Goal: Find specific page/section: Find specific page/section

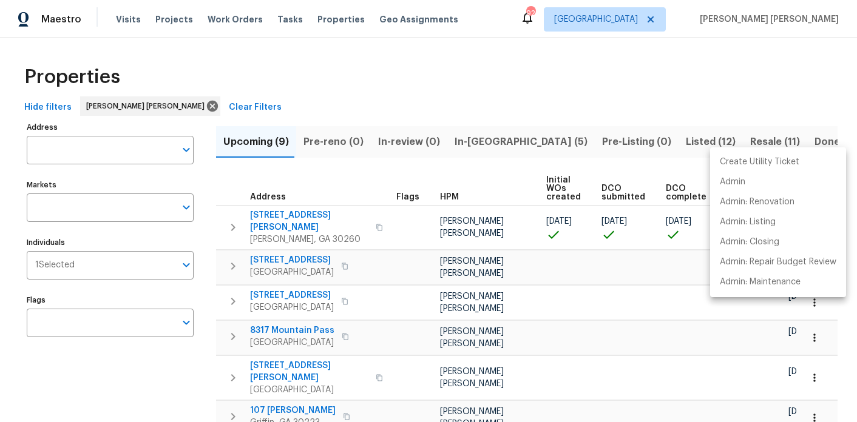
scroll to position [0, 164]
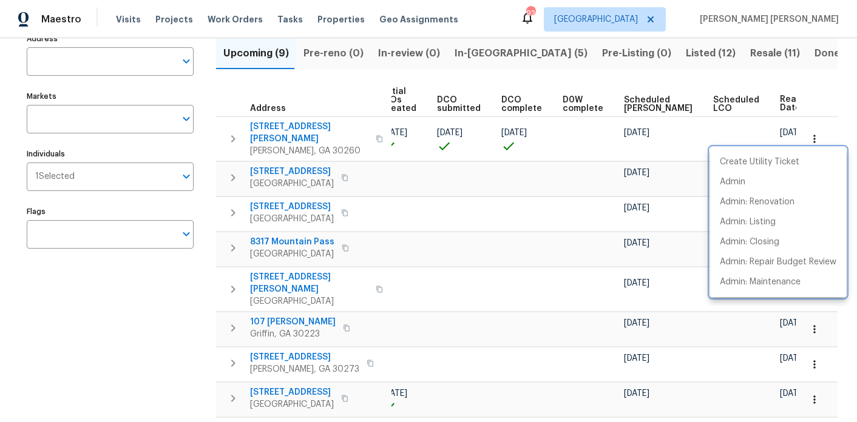
click at [483, 63] on div at bounding box center [428, 211] width 857 height 422
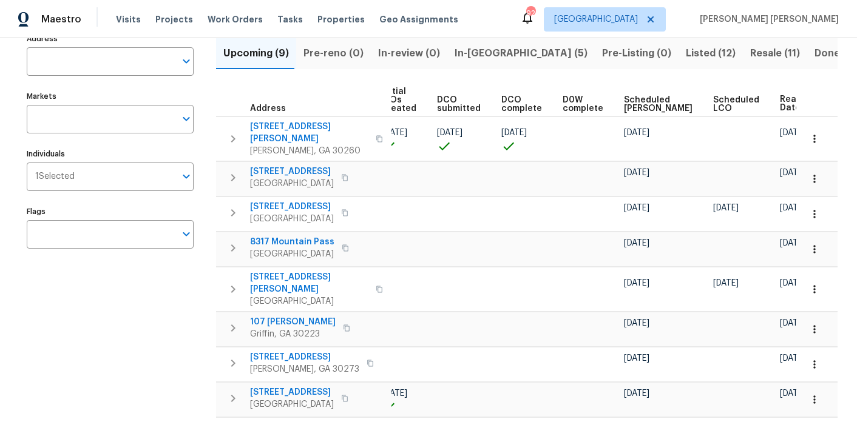
click at [475, 59] on span "In-reno (5)" at bounding box center [520, 53] width 133 height 17
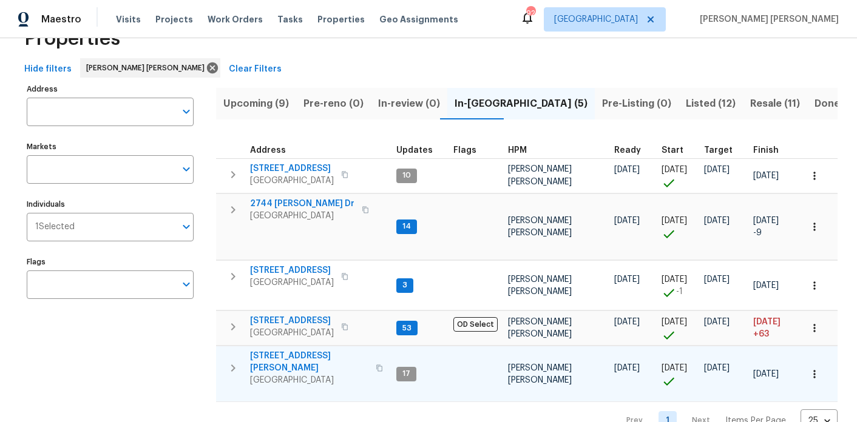
scroll to position [44, 0]
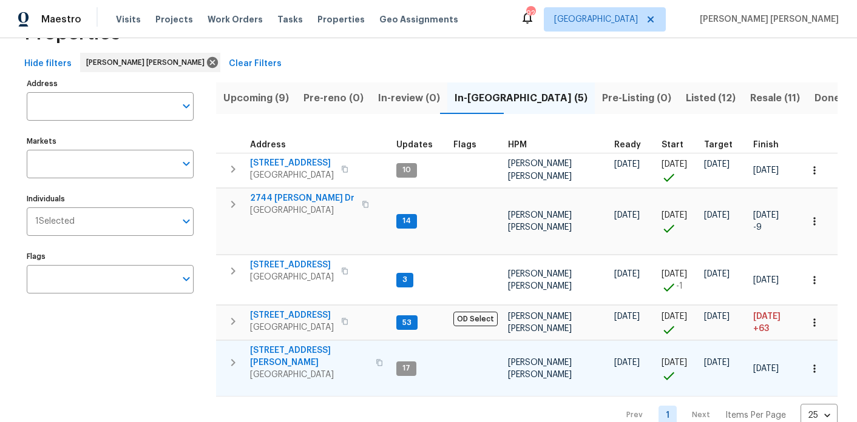
click at [292, 348] on span "2811 Carnes Rd" at bounding box center [309, 357] width 118 height 24
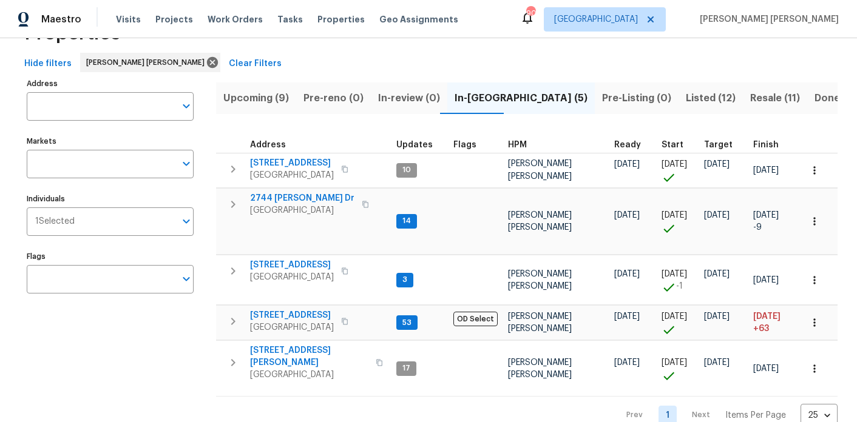
click at [257, 101] on span "Upcoming (9)" at bounding box center [256, 98] width 66 height 17
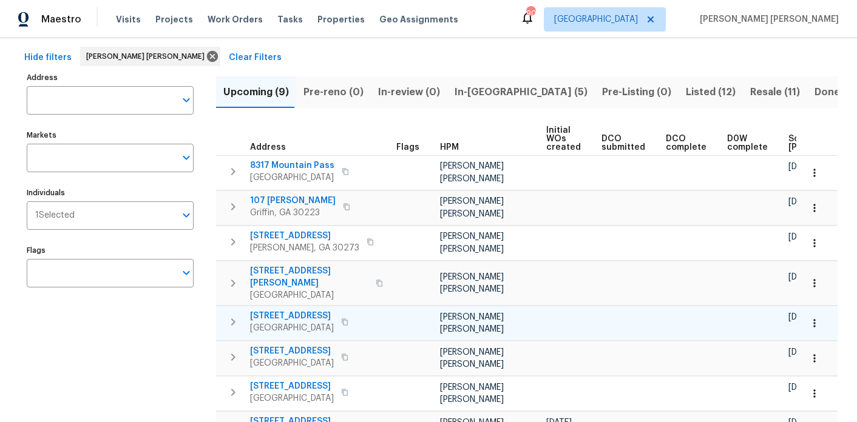
scroll to position [148, 0]
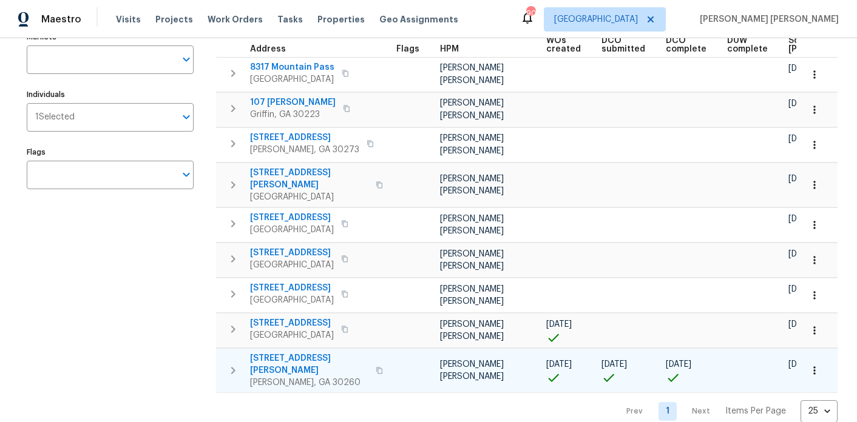
click at [815, 365] on icon "button" at bounding box center [814, 371] width 12 height 12
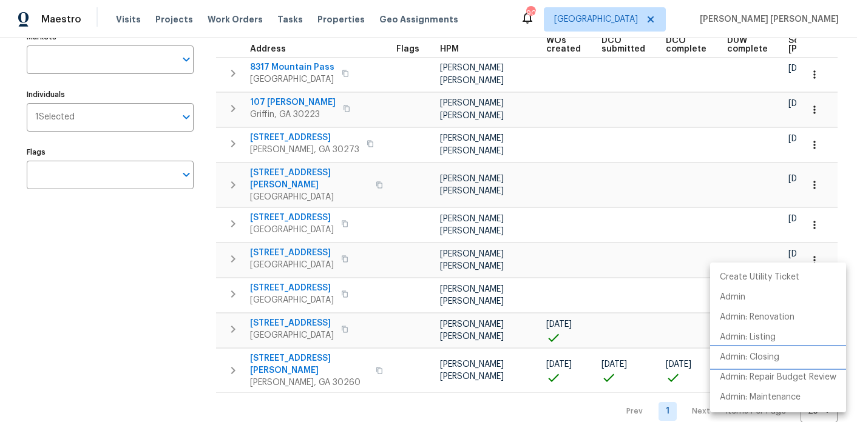
click at [777, 359] on p "Admin: Closing" at bounding box center [749, 357] width 59 height 13
click at [129, 333] on div at bounding box center [428, 211] width 857 height 422
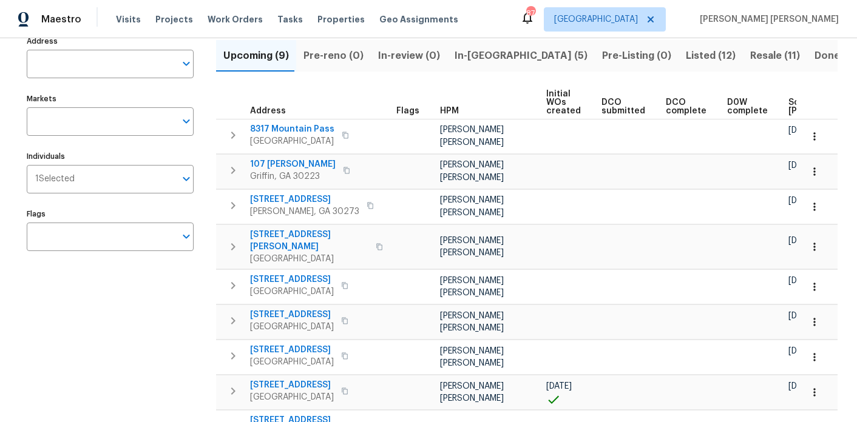
scroll to position [88, 0]
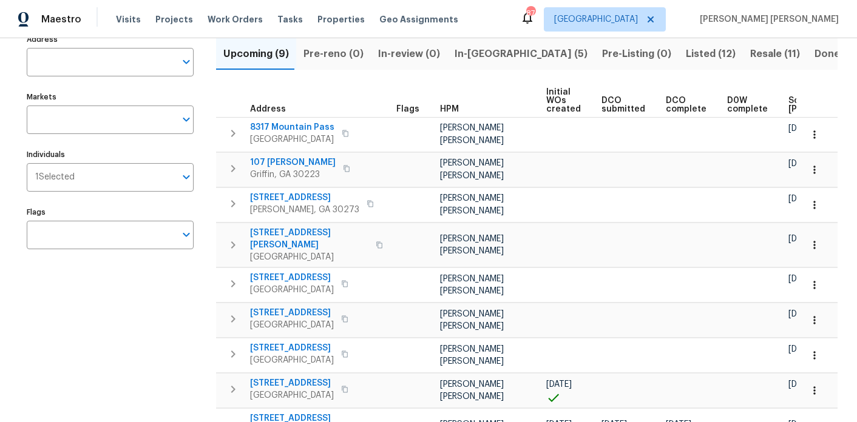
click at [481, 47] on span "In-reno (5)" at bounding box center [520, 54] width 133 height 17
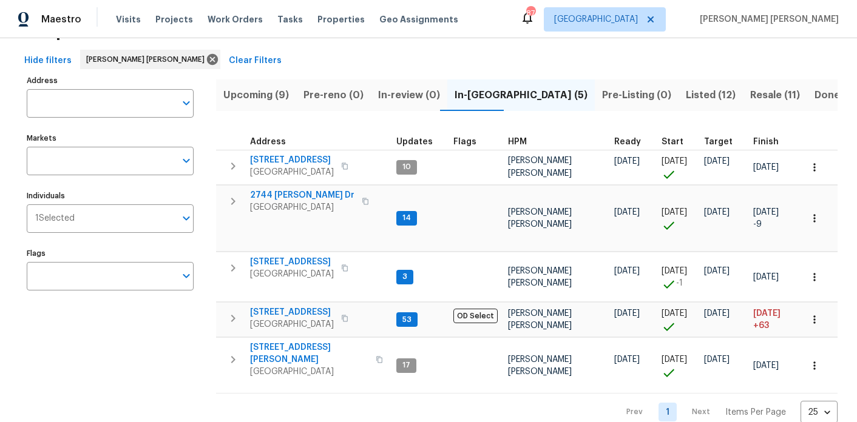
scroll to position [61, 0]
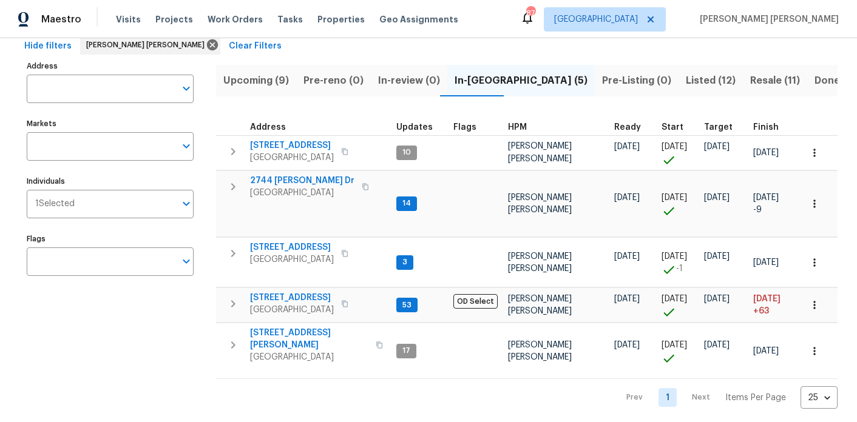
click at [326, 106] on div "Upcoming (9) Pre-reno (0) In-review (0) In-reno (5) Pre-Listing (0) Listed (12)…" at bounding box center [526, 234] width 621 height 352
drag, startPoint x: 209, startPoint y: 104, endPoint x: 306, endPoint y: 106, distance: 97.7
click at [306, 106] on div "Address Address Markets Markets Individuals 1 Selected Individuals Flags Flags …" at bounding box center [428, 234] width 818 height 352
click at [306, 106] on div "Upcoming (9) Pre-reno (0) In-review (0) In-reno (5) Pre-Listing (0) Listed (12)…" at bounding box center [526, 234] width 621 height 352
click at [214, 109] on div "Address Address Markets Markets Individuals 1 Selected Individuals Flags Flags …" at bounding box center [428, 234] width 818 height 352
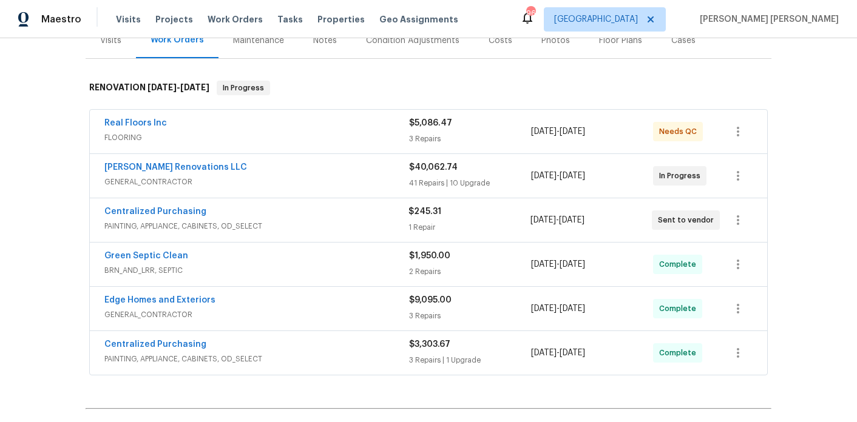
scroll to position [175, 0]
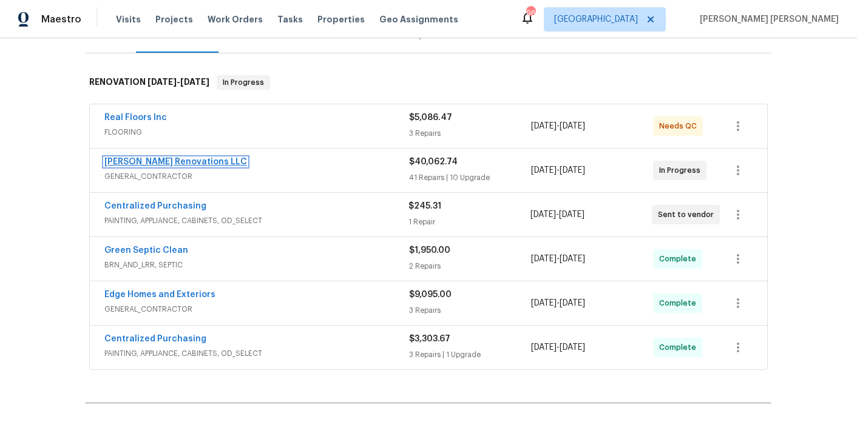
click at [158, 158] on link "[PERSON_NAME] Renovations LLC" at bounding box center [175, 162] width 143 height 8
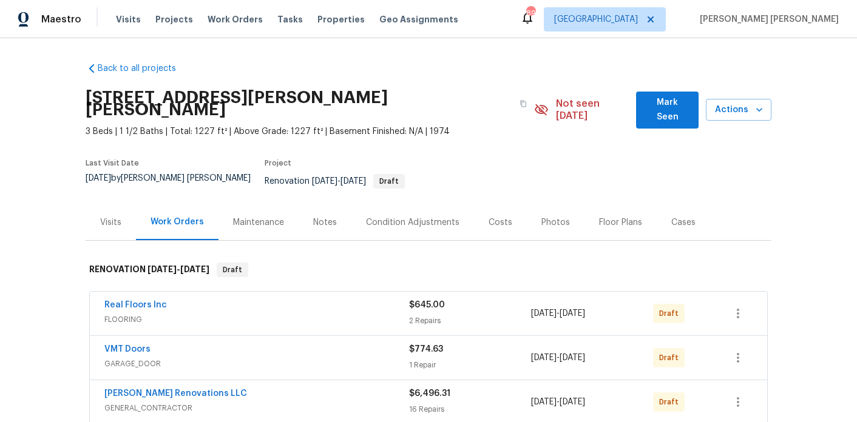
click at [483, 204] on div "Costs" at bounding box center [500, 222] width 53 height 36
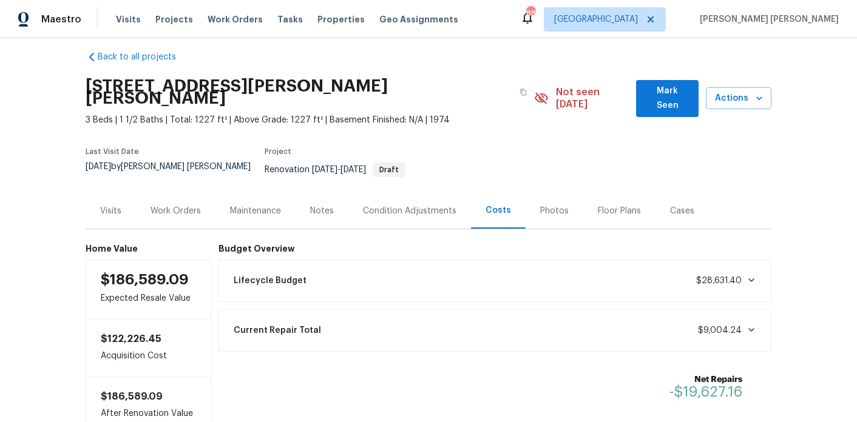
scroll to position [15, 0]
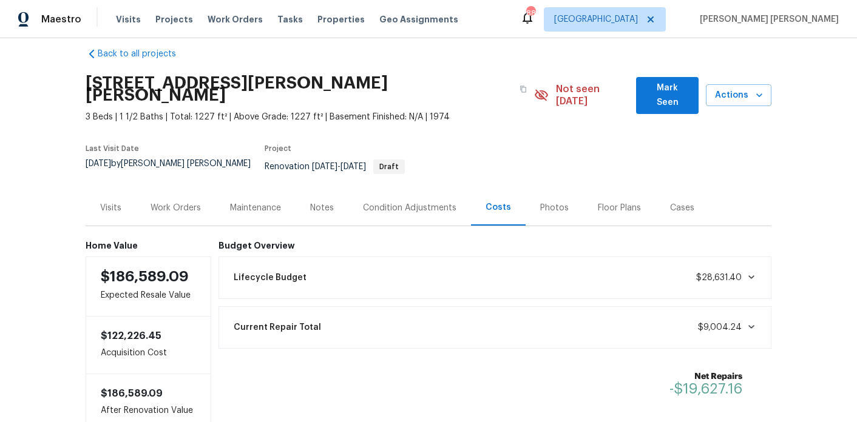
click at [178, 202] on div "Work Orders" at bounding box center [175, 208] width 50 height 12
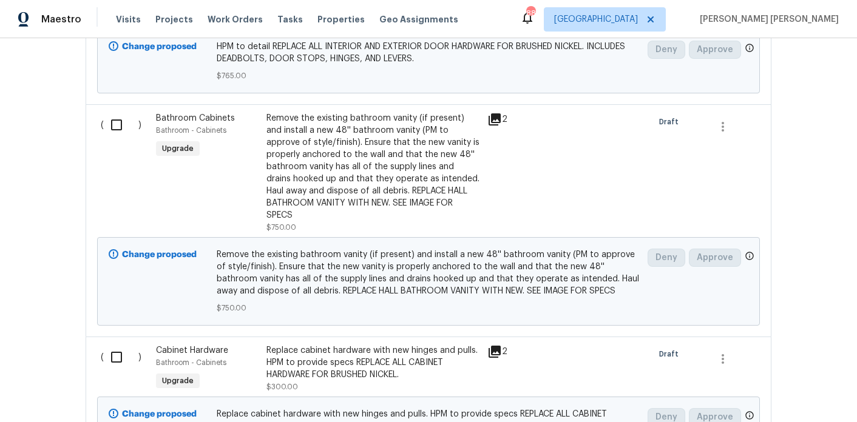
scroll to position [678, 0]
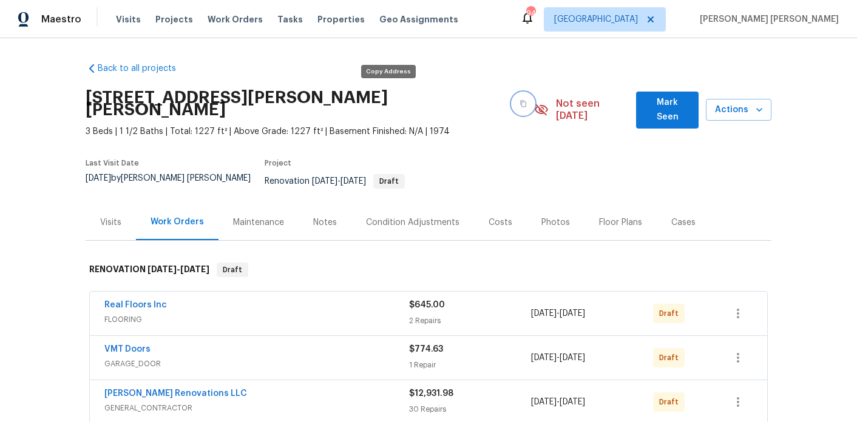
click at [512, 93] on button "button" at bounding box center [523, 104] width 22 height 22
click at [519, 100] on icon "button" at bounding box center [522, 103] width 7 height 7
